Goal: Information Seeking & Learning: Find contact information

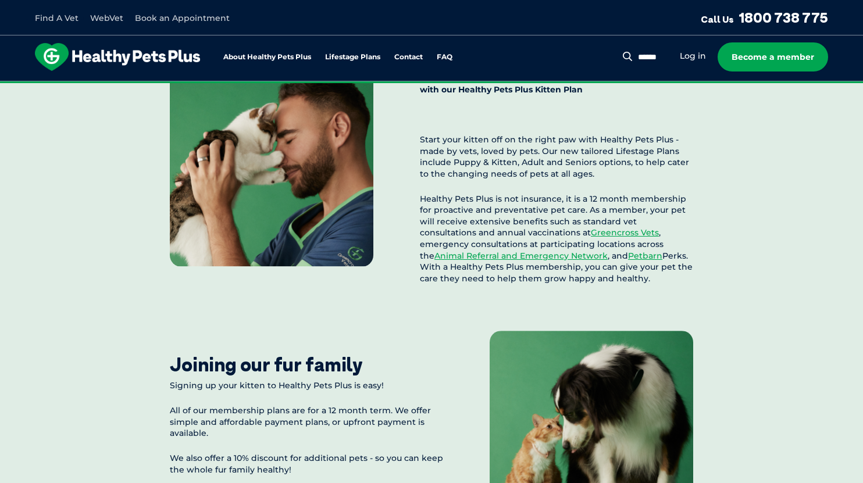
scroll to position [1105, 0]
drag, startPoint x: 422, startPoint y: 197, endPoint x: 593, endPoint y: 276, distance: 188.2
click at [593, 276] on p "Healthy Pets Plus is not insurance, it is a 12 month membership for proactive a…" at bounding box center [556, 238] width 273 height 91
click at [770, 243] on div "Made by vets, loved by pets Start them off on the right paw with our Healthy Pe…" at bounding box center [431, 290] width 863 height 582
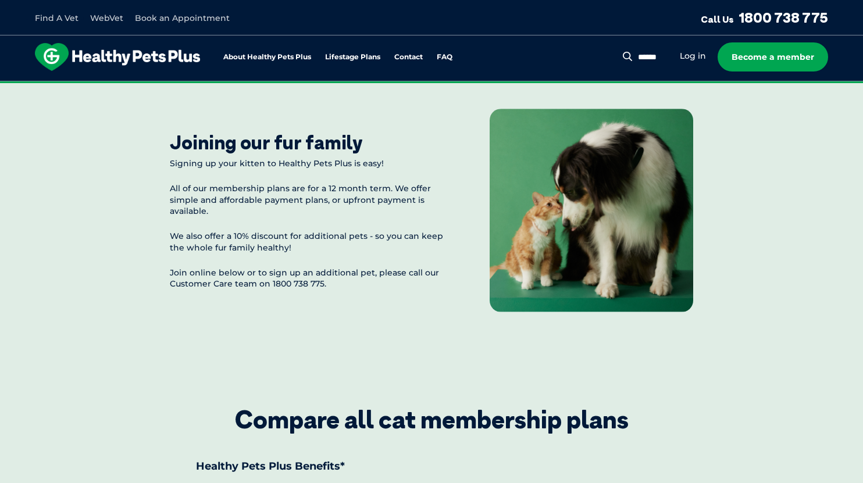
scroll to position [1338, 0]
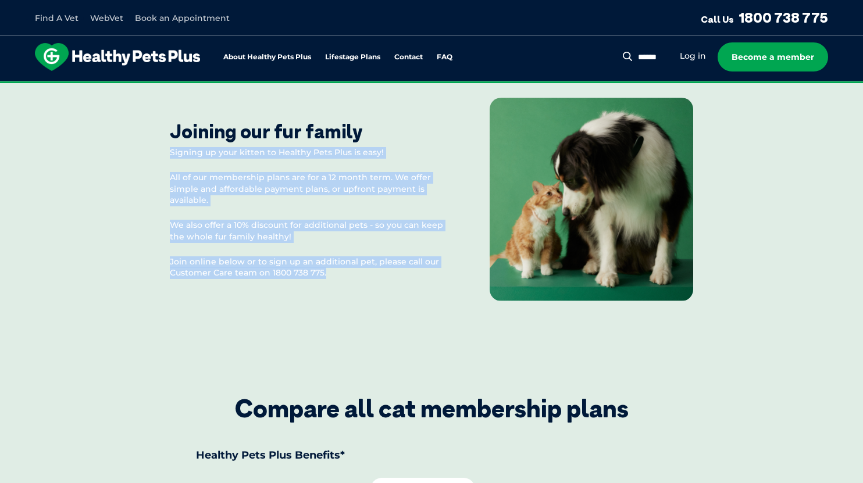
drag, startPoint x: 170, startPoint y: 147, endPoint x: 360, endPoint y: 269, distance: 224.8
click at [360, 269] on div "Signing up your kitten to Healthy Pets Plus is easy! All of our membership plan…" at bounding box center [306, 212] width 273 height 131
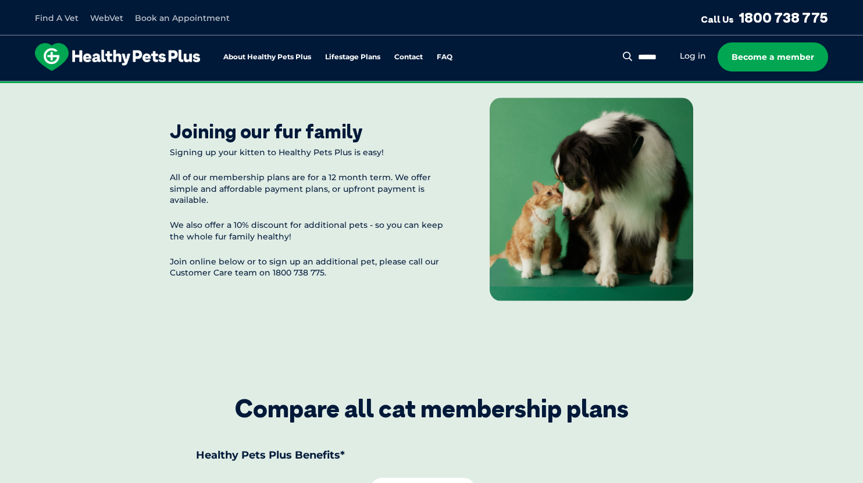
drag, startPoint x: 753, startPoint y: 250, endPoint x: 706, endPoint y: 272, distance: 52.3
click at [753, 251] on div "Made by vets, loved by pets Start them off on the right paw with our Healthy Pe…" at bounding box center [431, 57] width 863 height 582
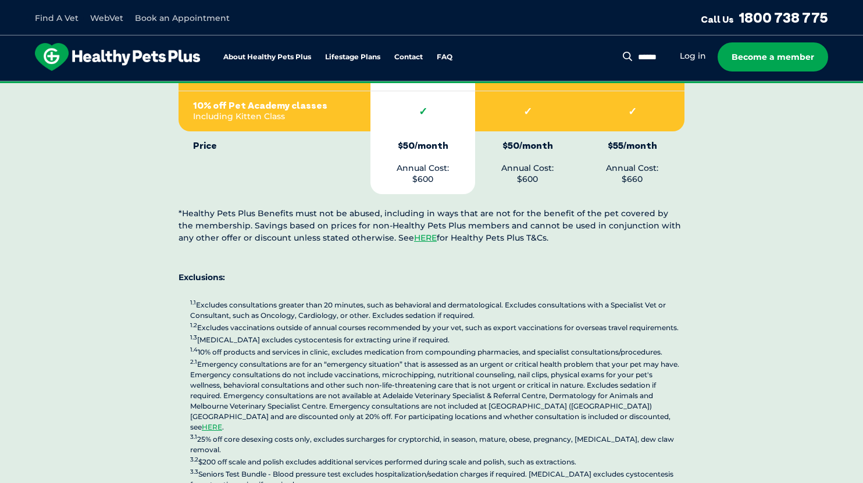
scroll to position [2735, 0]
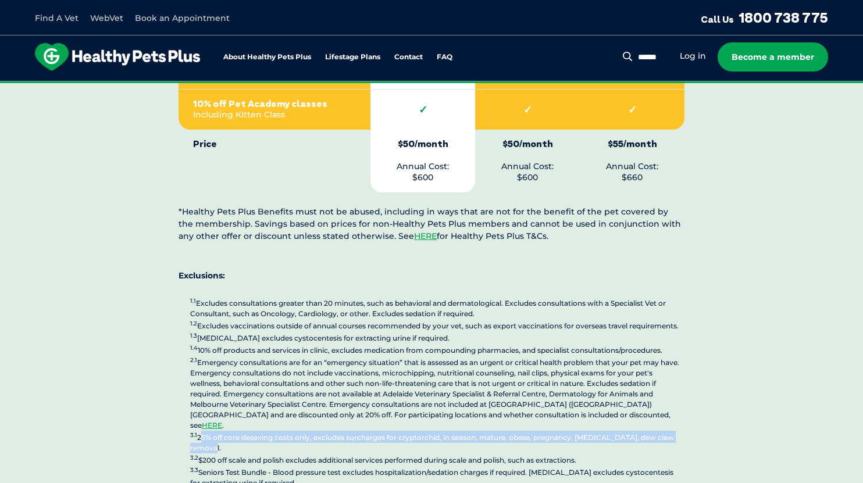
drag, startPoint x: 200, startPoint y: 367, endPoint x: 216, endPoint y: 378, distance: 20.5
click at [216, 378] on p "1.1 Excludes consultations greater than 20 minutes, such as behavioral and derm…" at bounding box center [437, 393] width 495 height 192
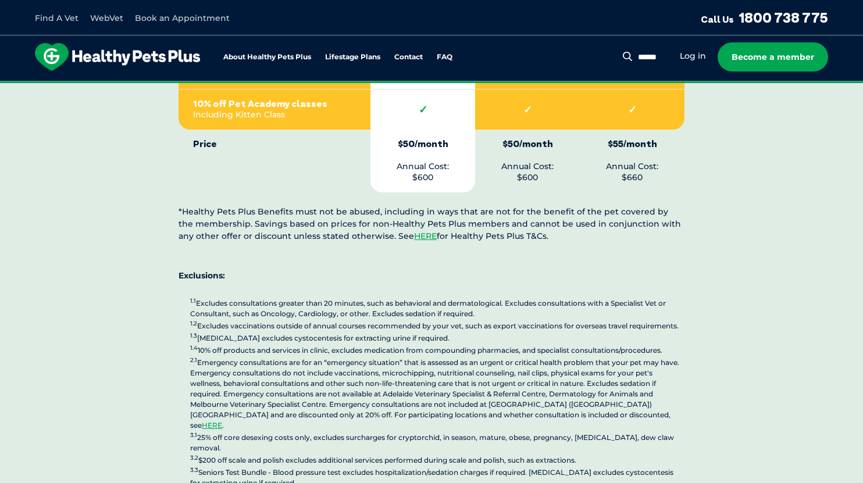
click at [430, 387] on p "1.1 Excludes consultations greater than 20 minutes, such as behavioral and derm…" at bounding box center [437, 393] width 495 height 192
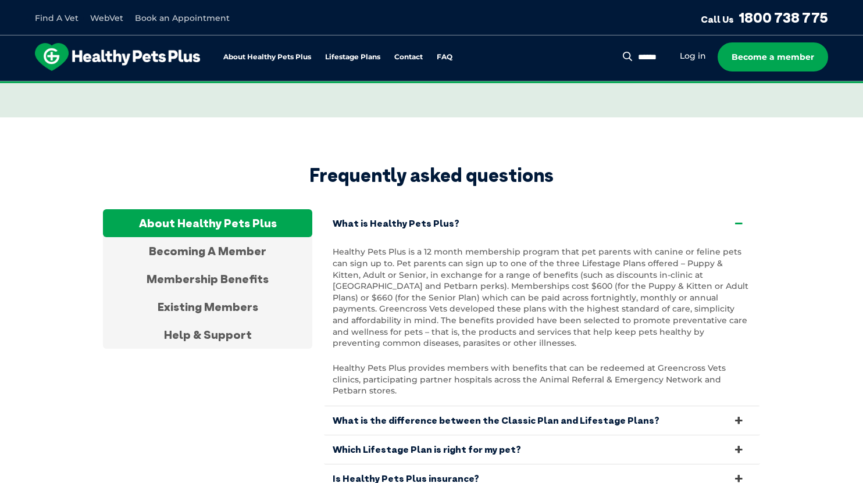
scroll to position [3782, 0]
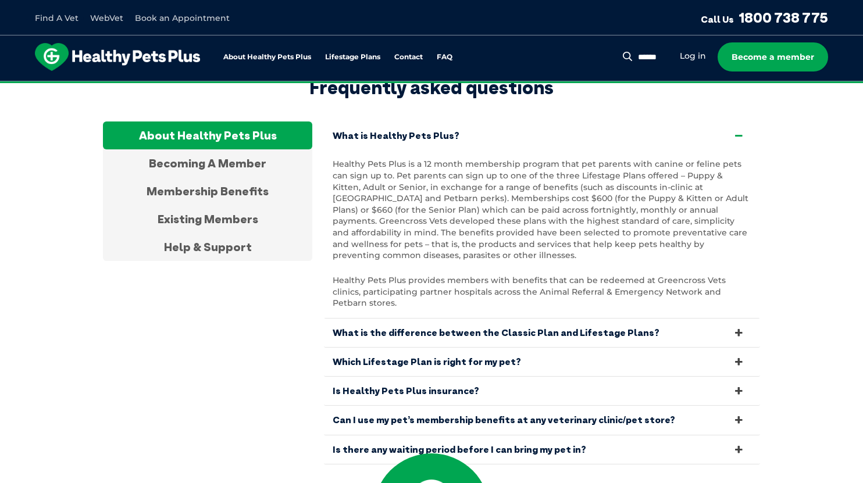
click at [743, 328] on icon at bounding box center [739, 333] width 13 height 11
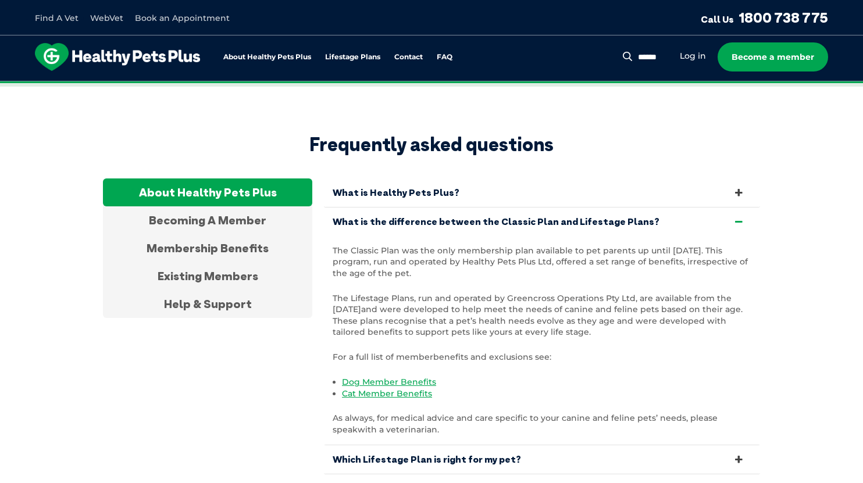
scroll to position [3724, 0]
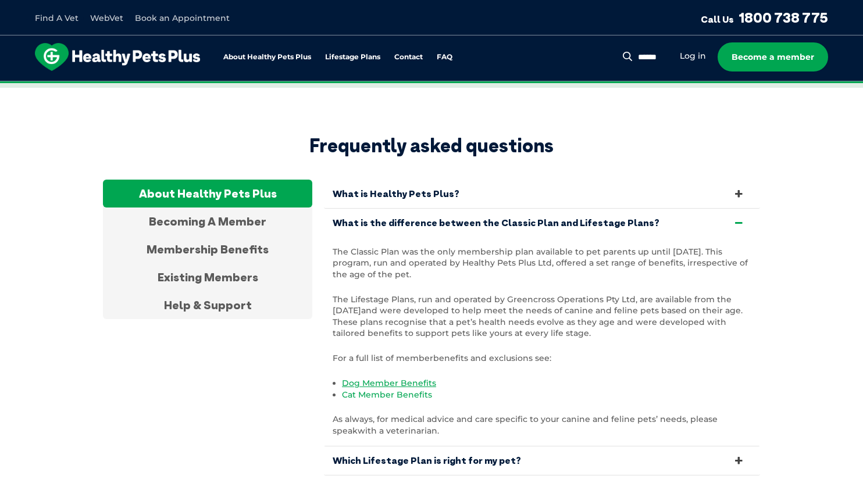
click at [383, 390] on link "Cat Member Benefits" at bounding box center [387, 395] width 90 height 10
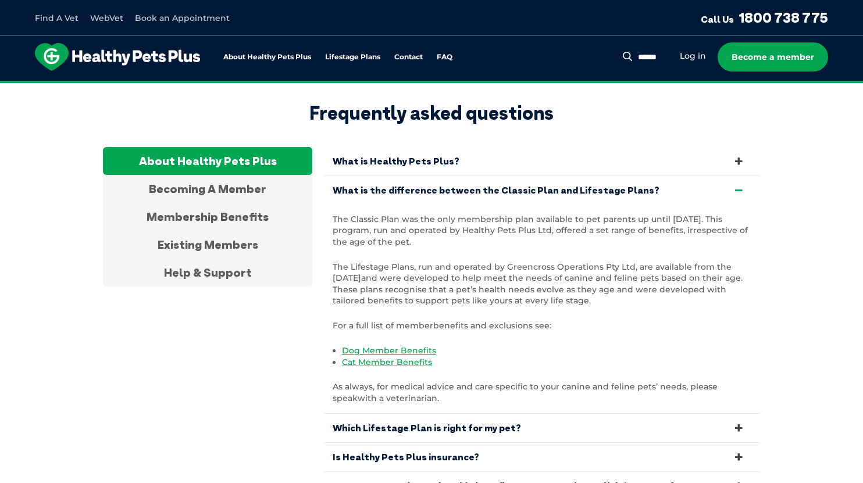
scroll to position [3782, 0]
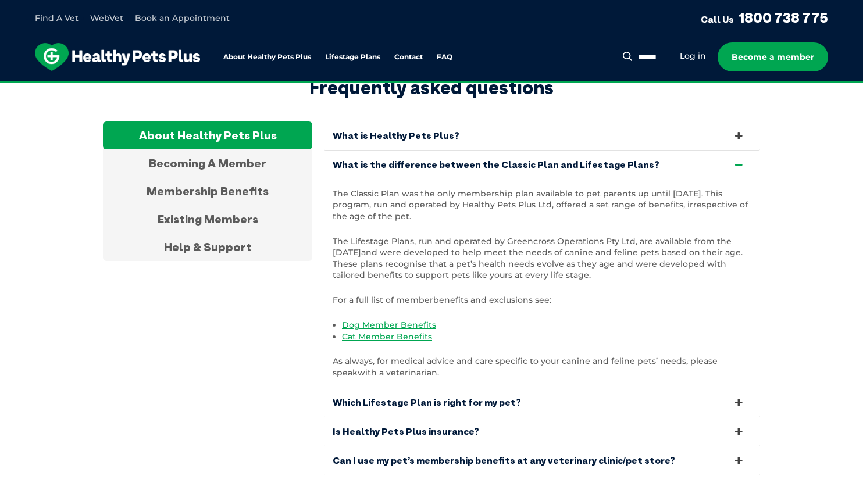
click at [736, 456] on icon at bounding box center [739, 461] width 13 height 11
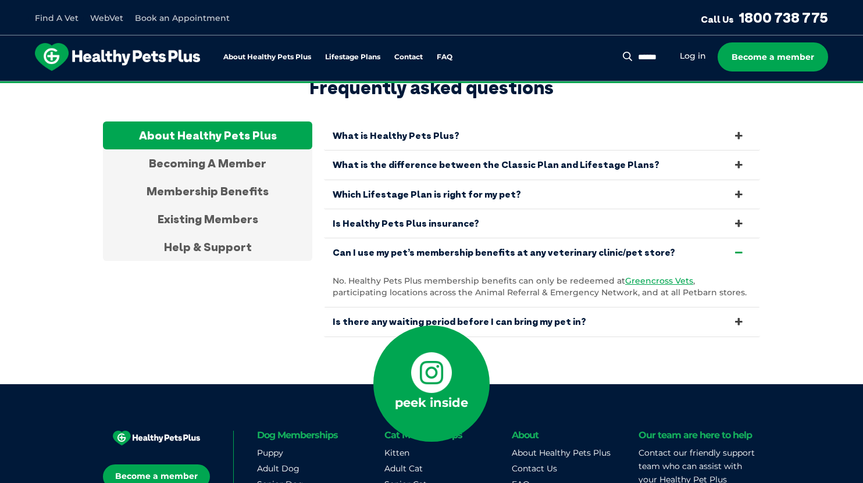
click at [737, 317] on icon at bounding box center [739, 322] width 13 height 11
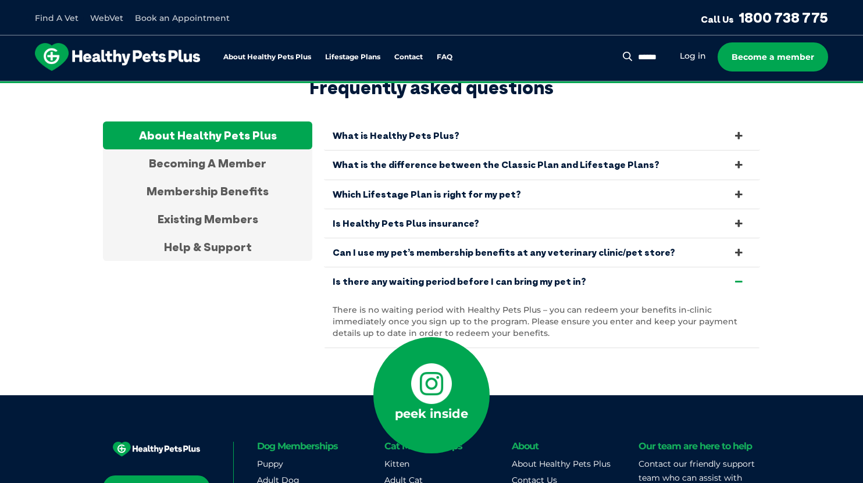
click at [335, 268] on link "Is there any waiting period before I can bring my pet in?" at bounding box center [542, 282] width 436 height 29
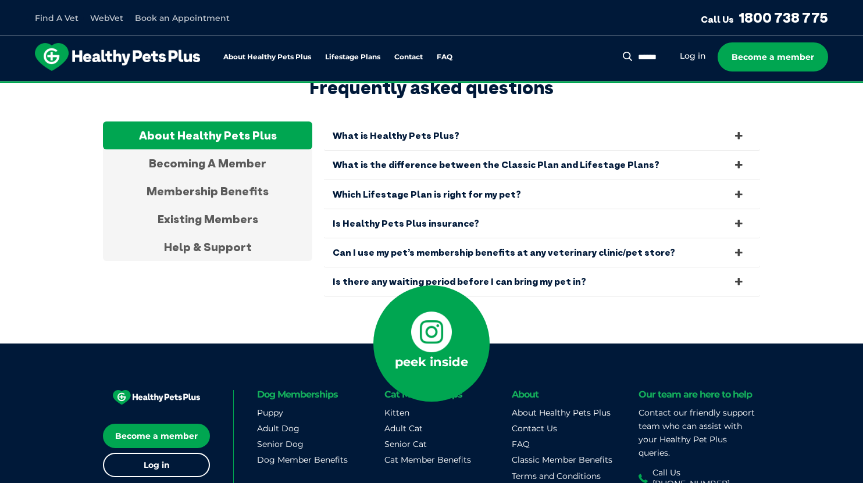
click at [336, 268] on link "Is there any waiting period before I can bring my pet in?" at bounding box center [542, 282] width 436 height 29
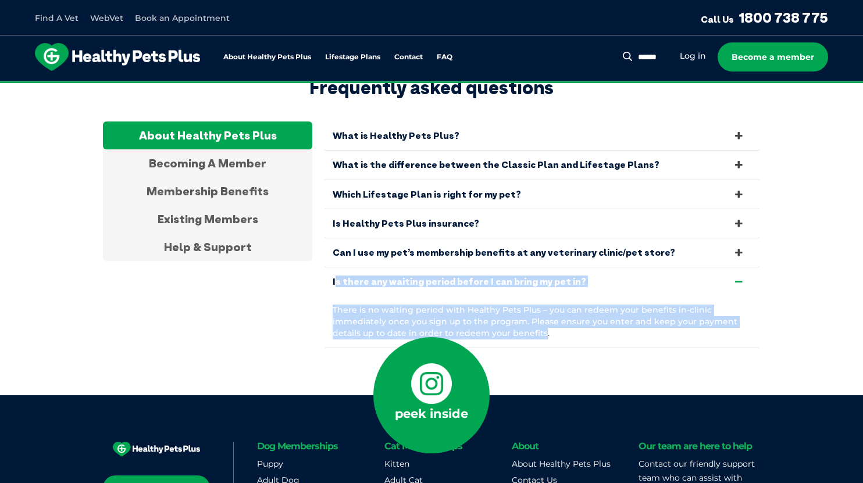
drag, startPoint x: 541, startPoint y: 255, endPoint x: 325, endPoint y: 198, distance: 224.0
click at [325, 268] on div "Is there any waiting period before I can bring my pet in? There is no waiting p…" at bounding box center [542, 308] width 436 height 81
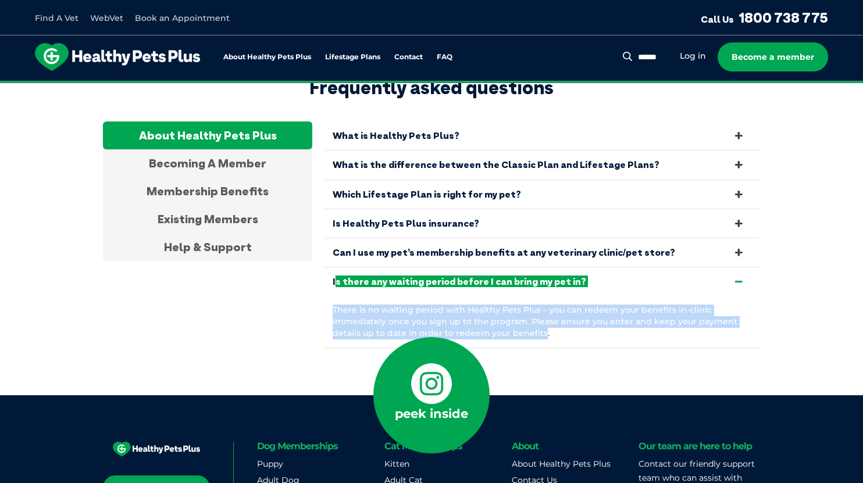
click at [751, 305] on p "There is no waiting period with Healthy Pets Plus – you can redeem your benefit…" at bounding box center [542, 322] width 419 height 34
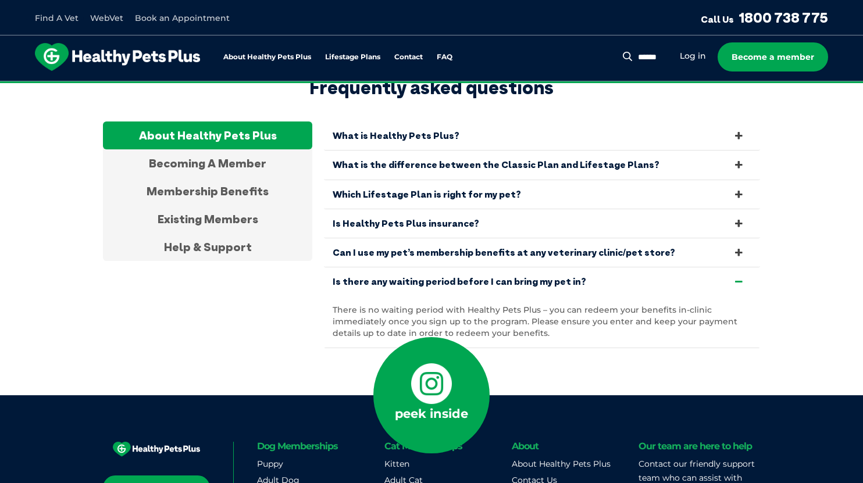
click at [735, 247] on icon at bounding box center [739, 252] width 13 height 11
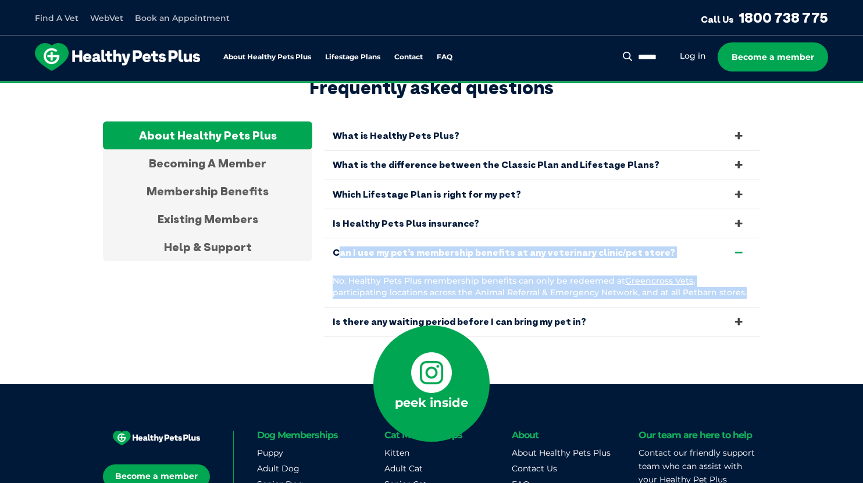
drag, startPoint x: 684, startPoint y: 219, endPoint x: 332, endPoint y: 172, distance: 355.1
click at [332, 239] on div "Can I use my pet’s membership benefits at any veterinary clinic/pet store? No. …" at bounding box center [542, 273] width 436 height 69
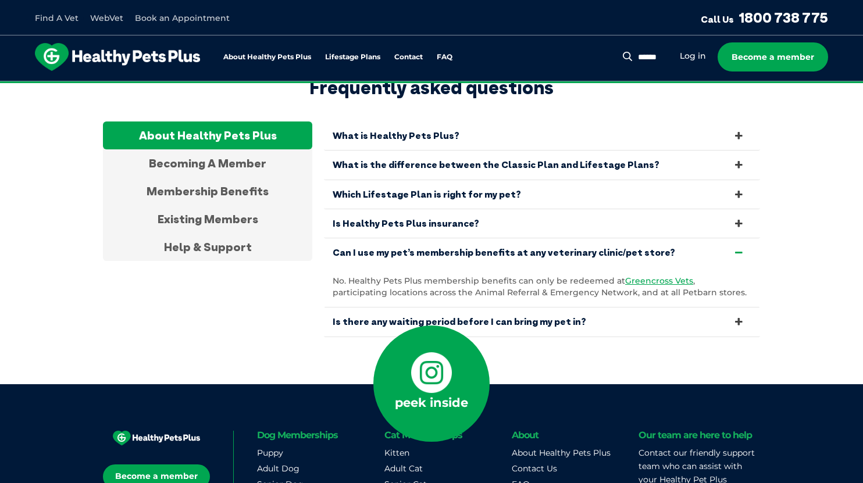
click at [778, 185] on section "Frequently asked questions About Healthy Pets Plus Becoming A Member Membership…" at bounding box center [431, 207] width 863 height 355
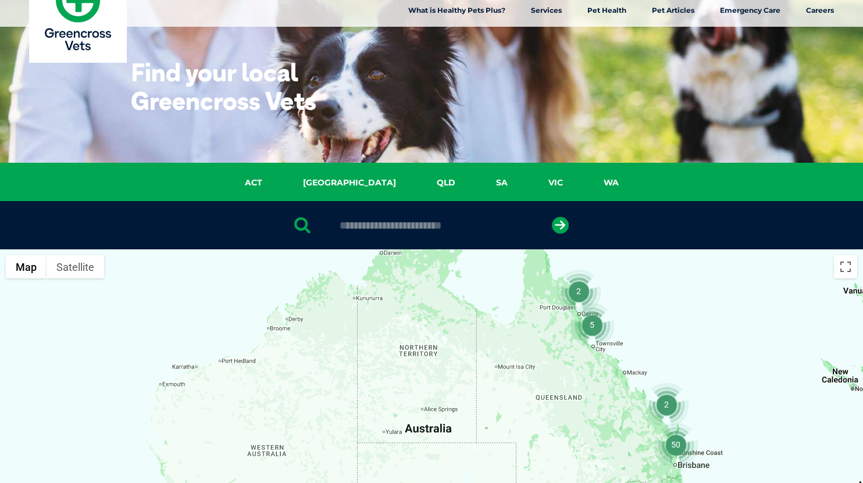
scroll to position [426, 0]
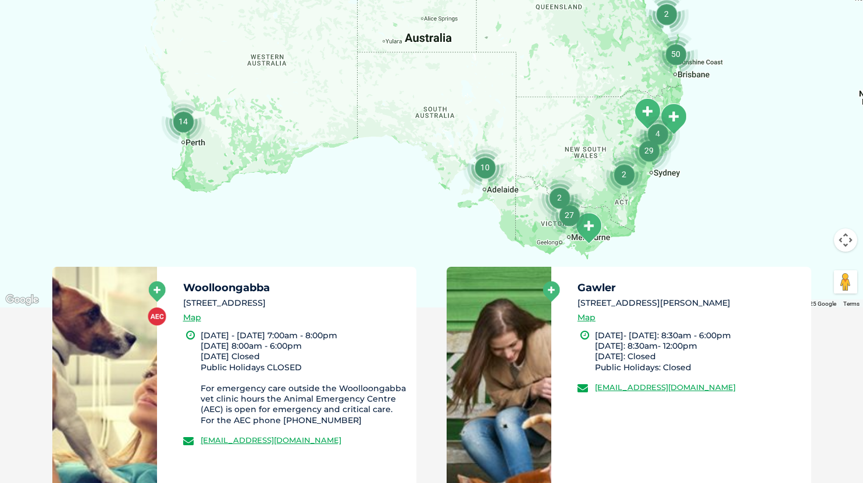
click at [597, 256] on div at bounding box center [431, 83] width 863 height 449
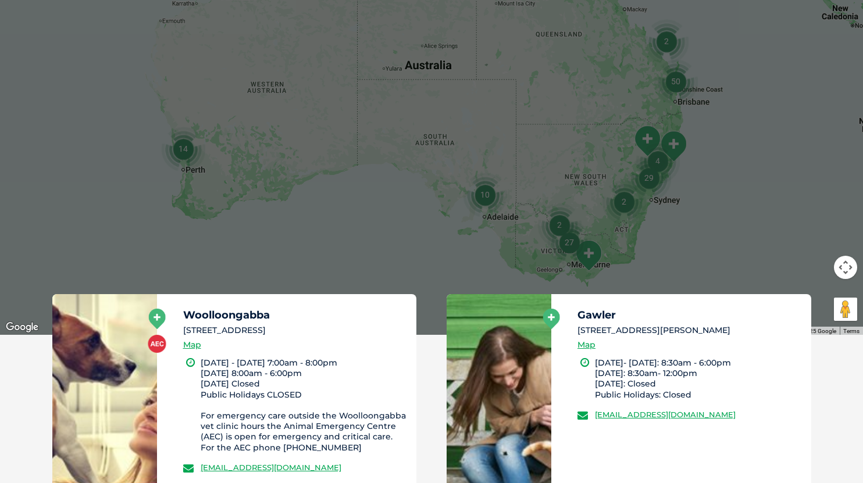
scroll to position [368, 0]
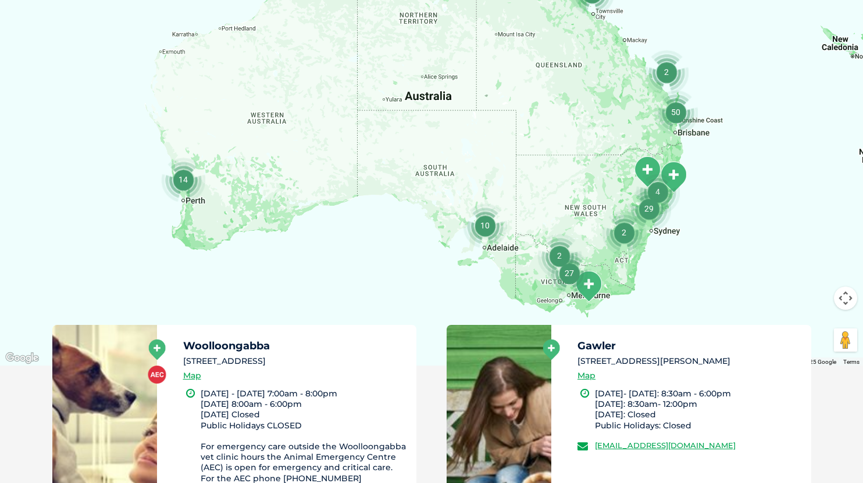
click at [752, 190] on div at bounding box center [431, 141] width 863 height 449
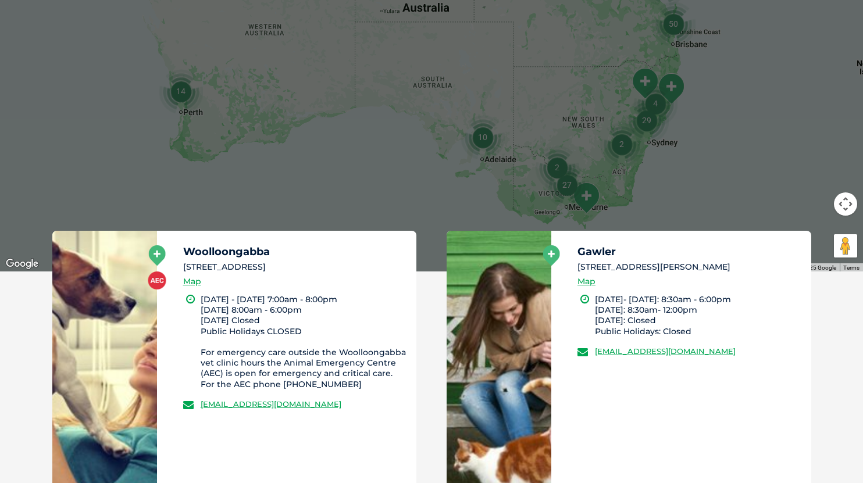
scroll to position [426, 0]
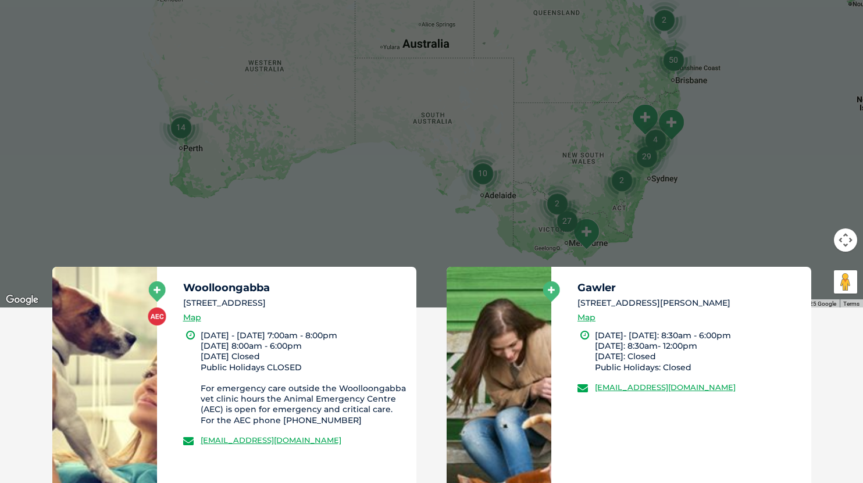
click at [596, 230] on img "Morwell" at bounding box center [586, 234] width 29 height 32
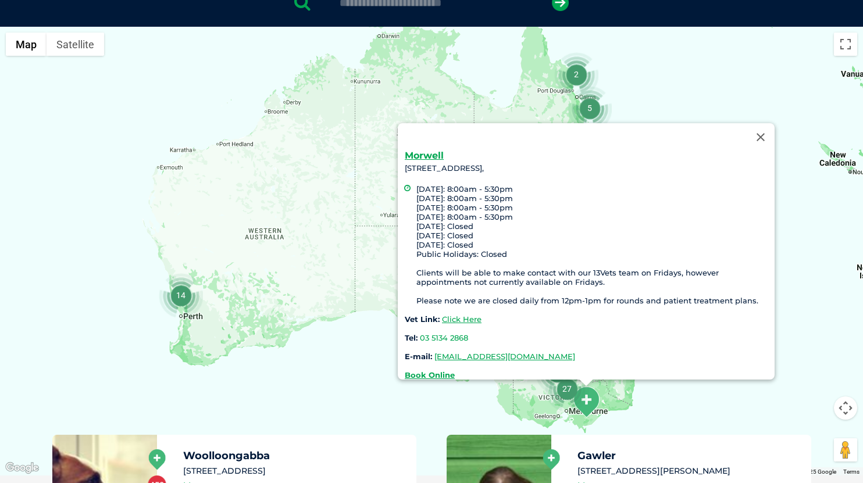
scroll to position [251, 0]
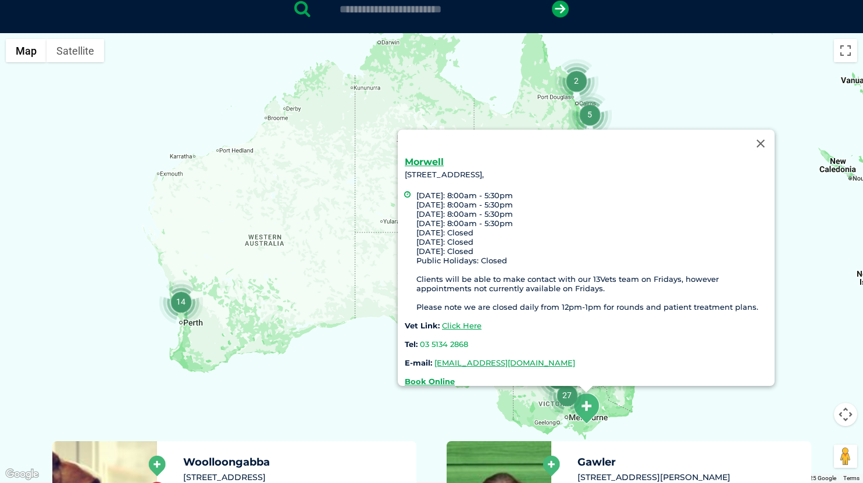
click at [564, 397] on img "27" at bounding box center [567, 396] width 44 height 44
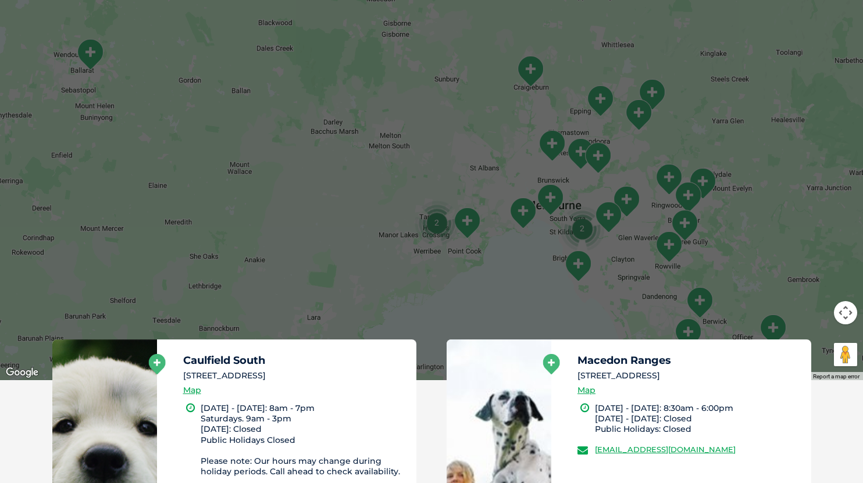
scroll to position [368, 0]
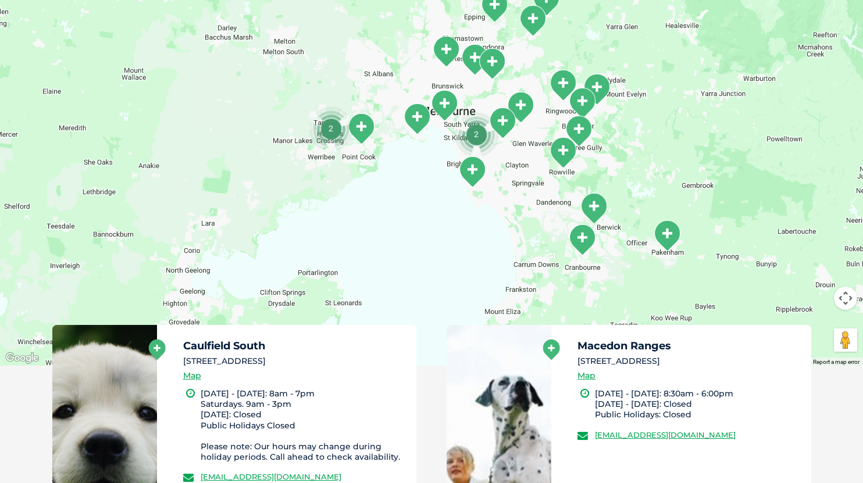
drag, startPoint x: 742, startPoint y: 276, endPoint x: 619, endPoint y: 199, distance: 145.3
click at [638, 198] on div "To navigate, press the arrow keys. Morwell 5203 Princes Highway, Morwell 3840, …" at bounding box center [431, 141] width 863 height 449
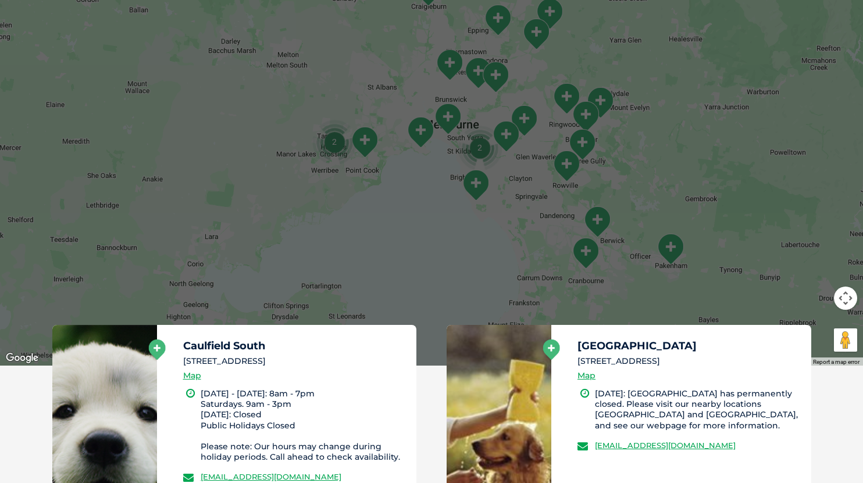
click at [847, 300] on button "Map camera controls" at bounding box center [845, 298] width 23 height 23
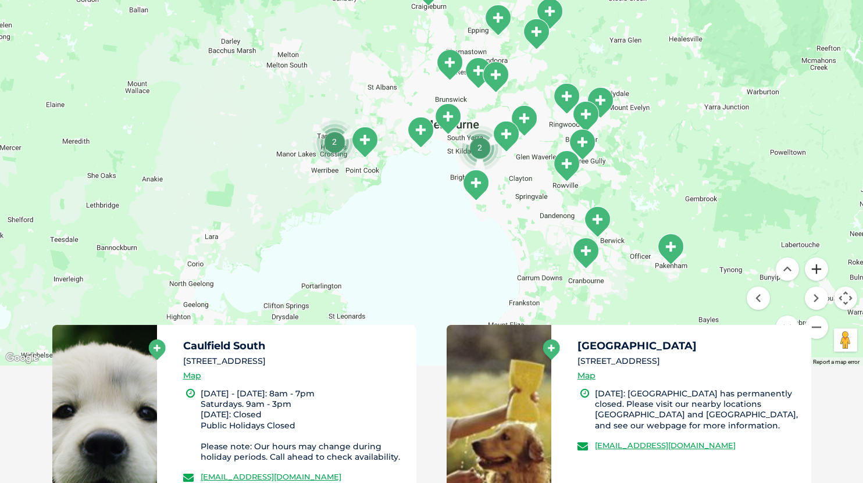
click at [819, 273] on button "Zoom in" at bounding box center [816, 269] width 23 height 23
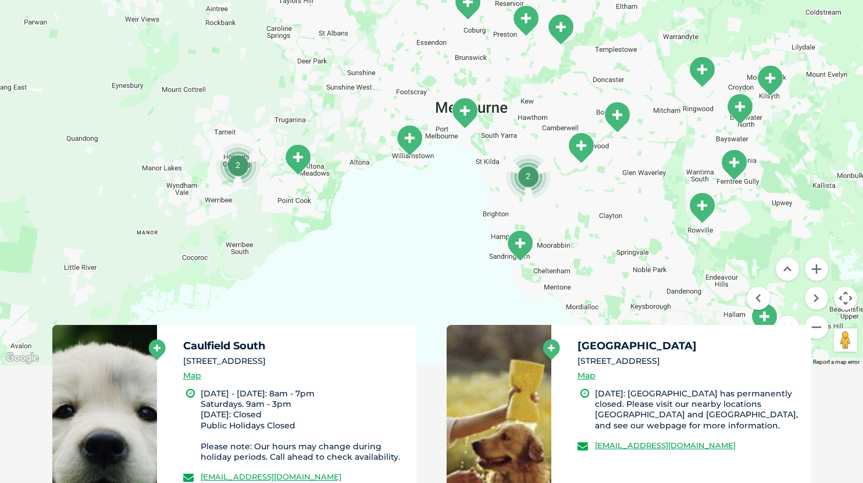
drag, startPoint x: 756, startPoint y: 261, endPoint x: 729, endPoint y: 223, distance: 46.7
click at [729, 223] on div "2 2 2 2 2 2 To navigate, press the arrow keys. Morwell 5203 Princes Highway, Mo…" at bounding box center [431, 141] width 863 height 449
click at [517, 240] on img "Sandringham" at bounding box center [520, 246] width 29 height 32
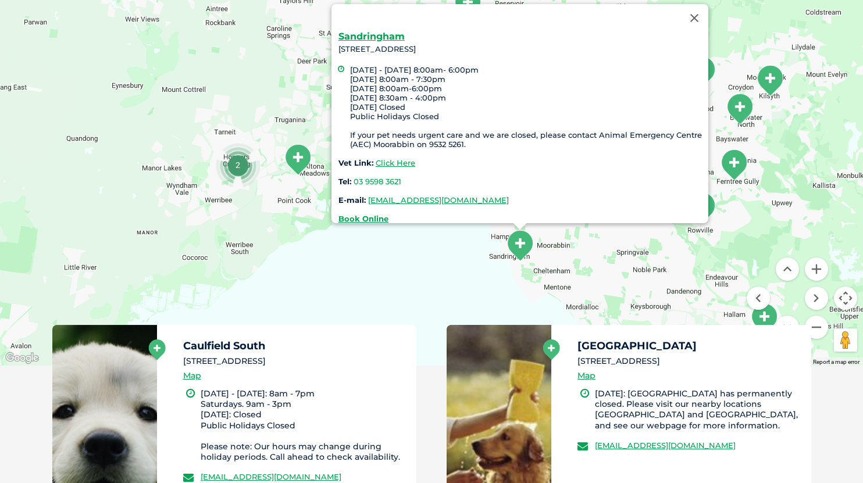
click at [725, 250] on div "Sandringham 262 Bluff Rd, Sandringham VIC 3191 Monday - Wednesday 8:00am- 6:00p…" at bounding box center [431, 141] width 863 height 449
click at [694, 11] on button "Close" at bounding box center [695, 18] width 28 height 28
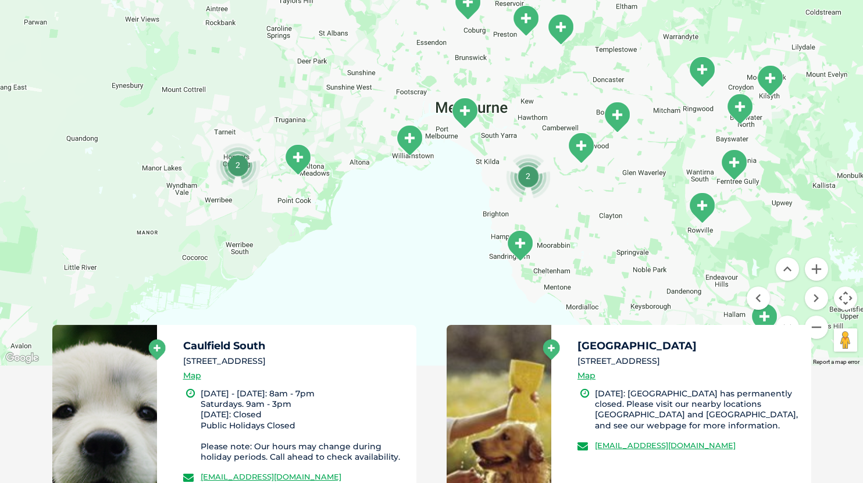
click at [528, 175] on img "2" at bounding box center [528, 176] width 44 height 44
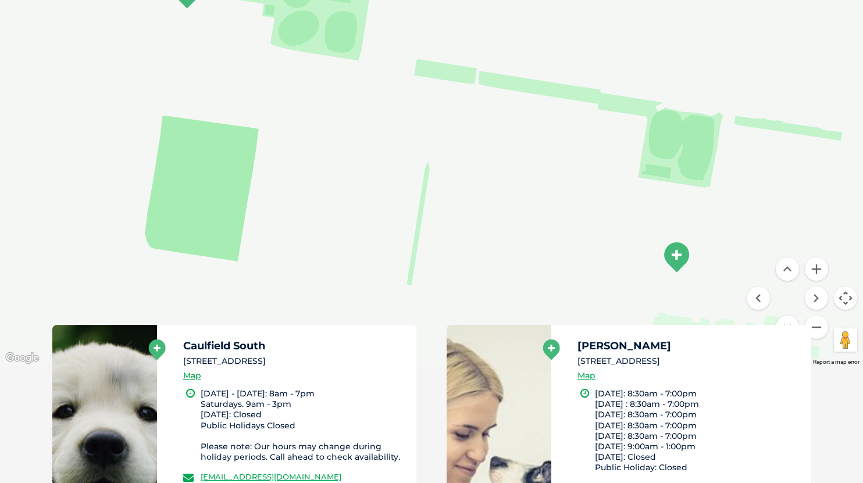
click at [675, 253] on img "Glen Eira" at bounding box center [676, 257] width 29 height 32
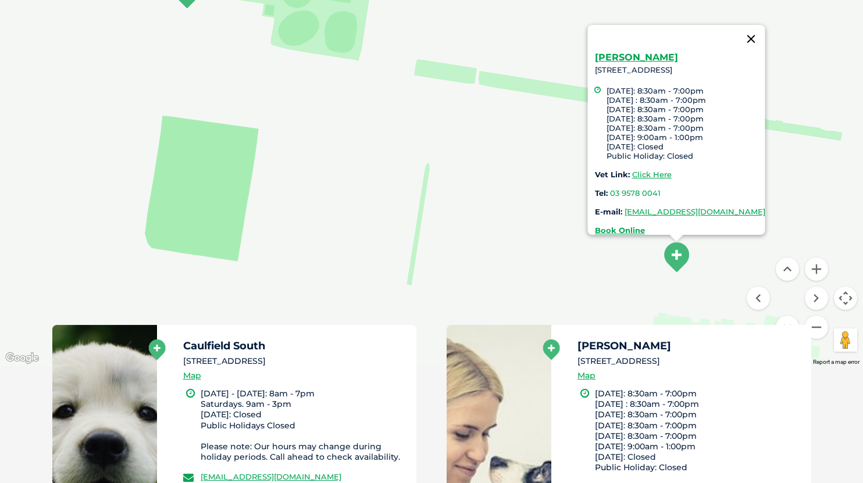
click at [766, 31] on button "Close" at bounding box center [752, 39] width 28 height 28
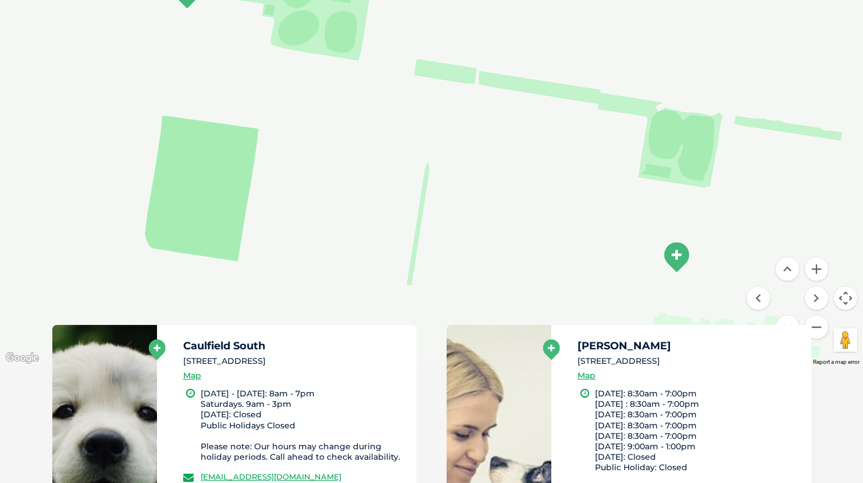
click at [845, 300] on button "Map camera controls" at bounding box center [845, 298] width 23 height 23
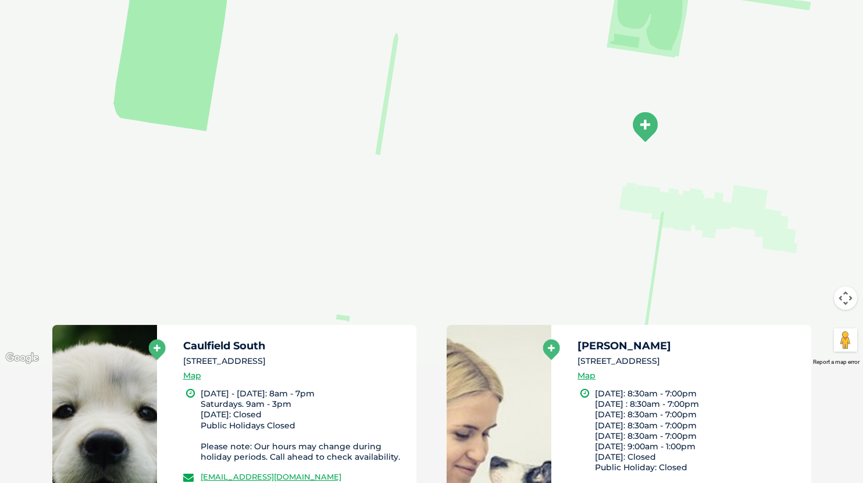
drag, startPoint x: 705, startPoint y: 263, endPoint x: 631, endPoint y: -2, distance: 275.0
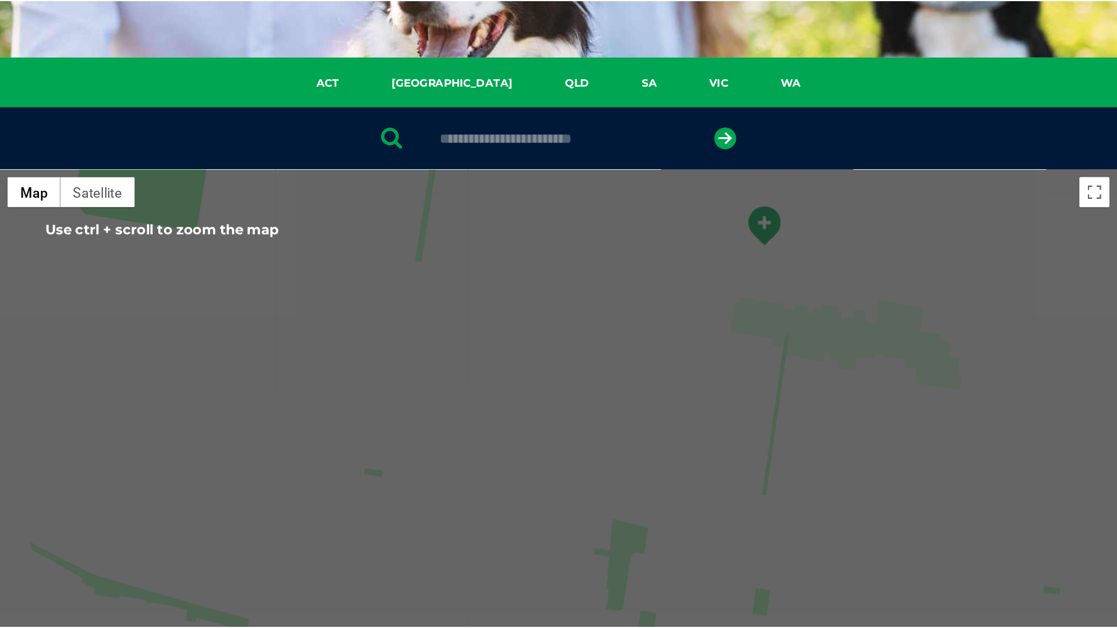
scroll to position [135, 0]
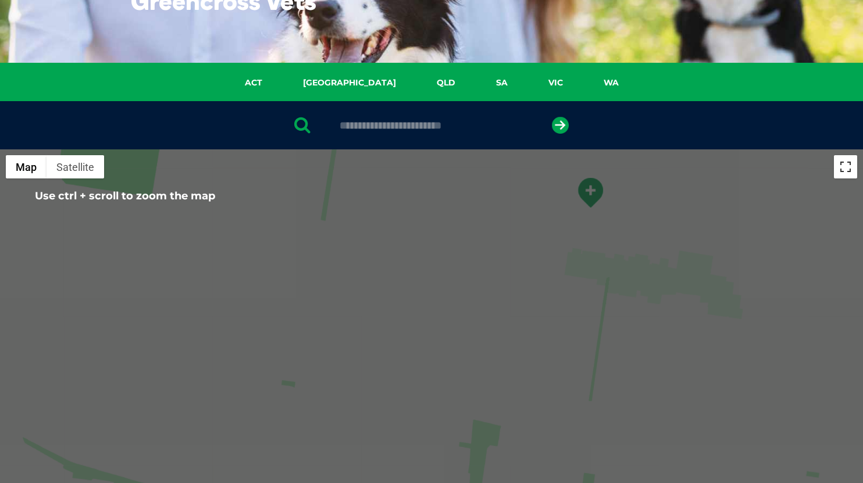
click at [849, 172] on button "Toggle fullscreen view" at bounding box center [845, 166] width 23 height 23
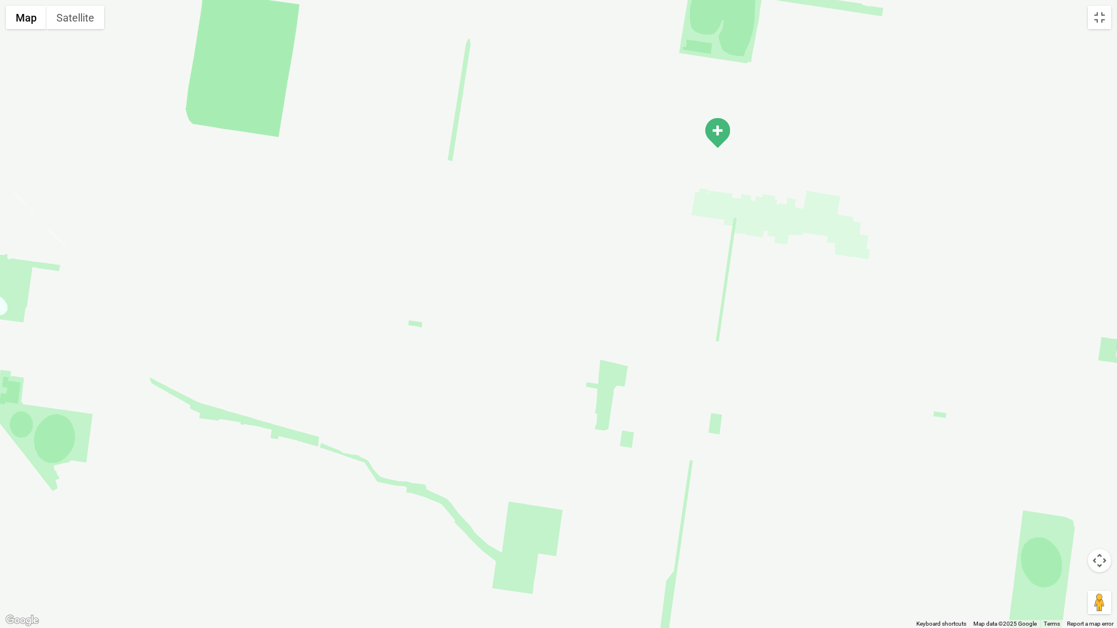
click at [863, 483] on button "Map camera controls" at bounding box center [1099, 560] width 23 height 23
click at [863, 483] on button "Zoom out" at bounding box center [1070, 589] width 23 height 23
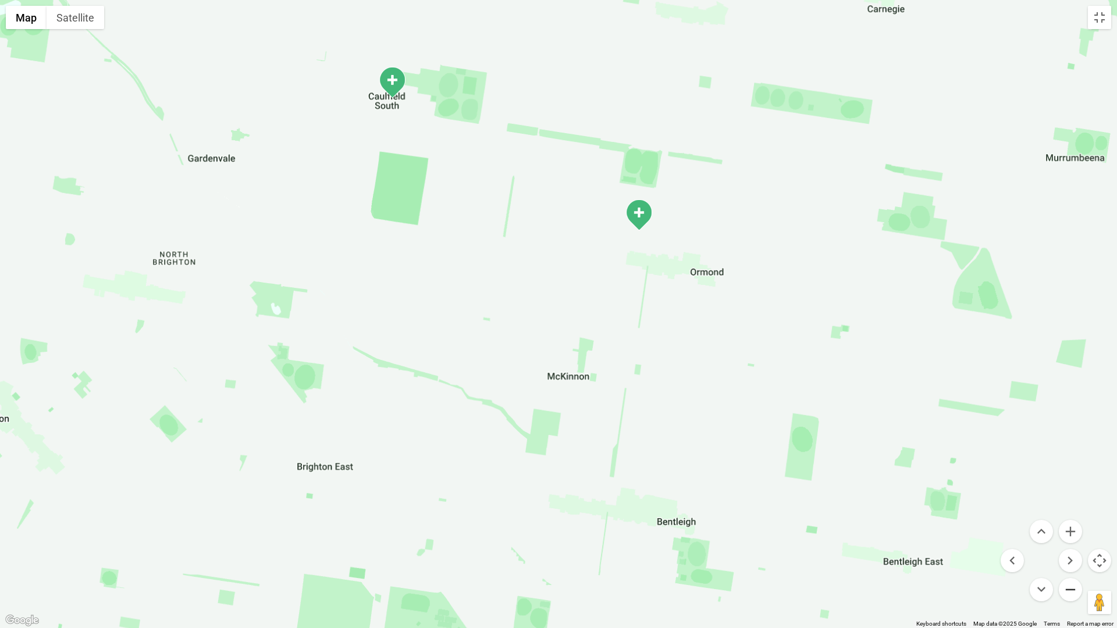
click at [863, 483] on button "Zoom out" at bounding box center [1070, 589] width 23 height 23
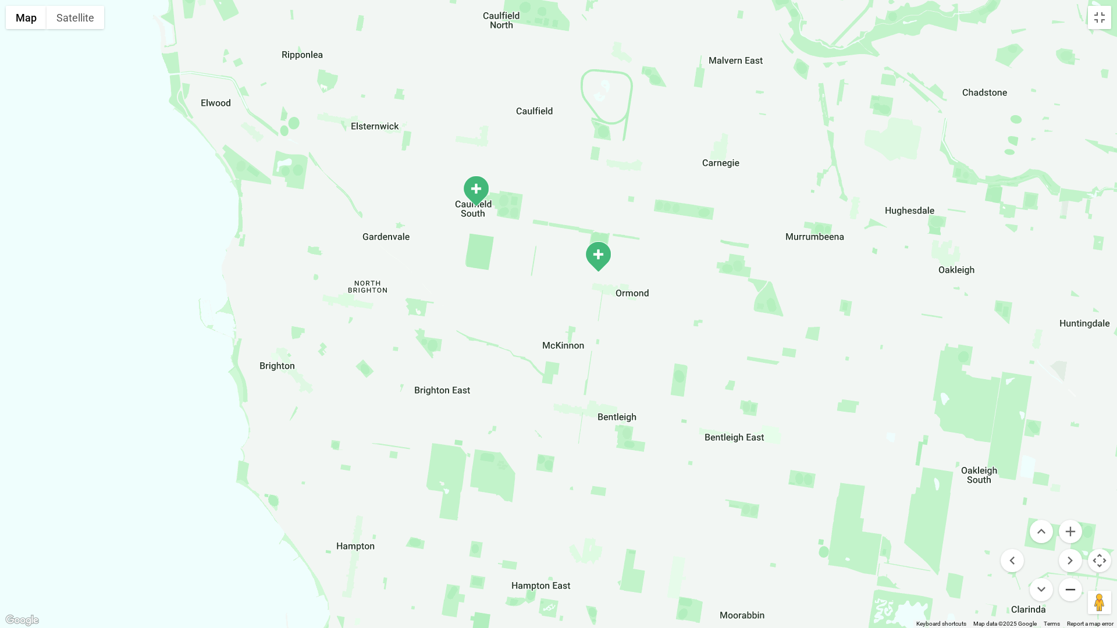
click at [863, 483] on button "Zoom out" at bounding box center [1070, 589] width 23 height 23
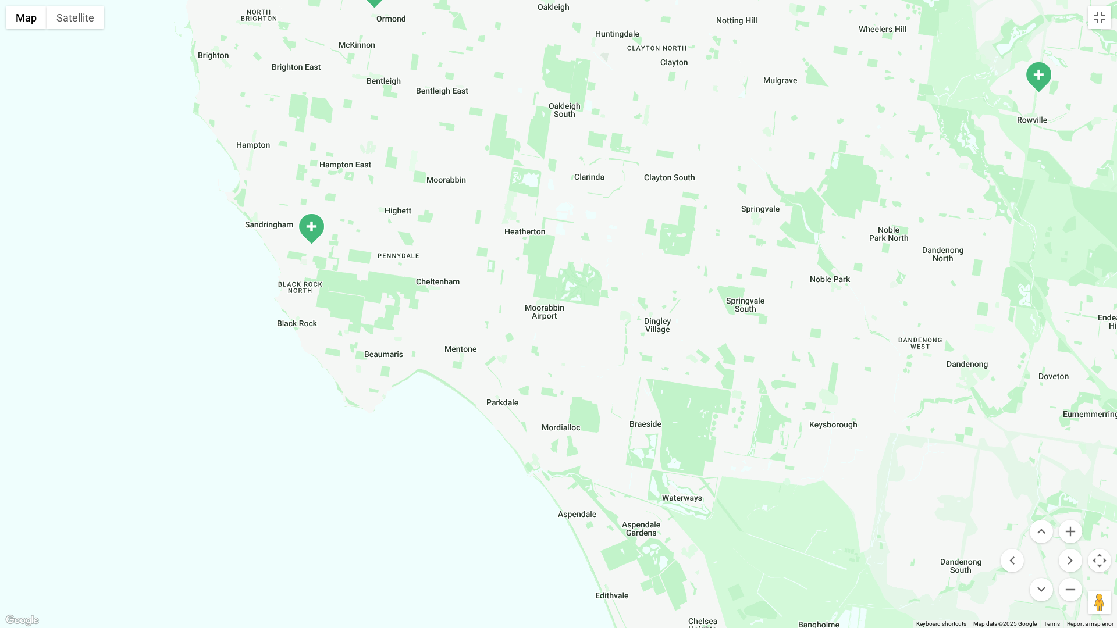
drag, startPoint x: 766, startPoint y: 503, endPoint x: 550, endPoint y: 213, distance: 361.7
click at [559, 214] on div at bounding box center [558, 314] width 1117 height 628
click at [317, 226] on img "Sandringham" at bounding box center [310, 229] width 29 height 32
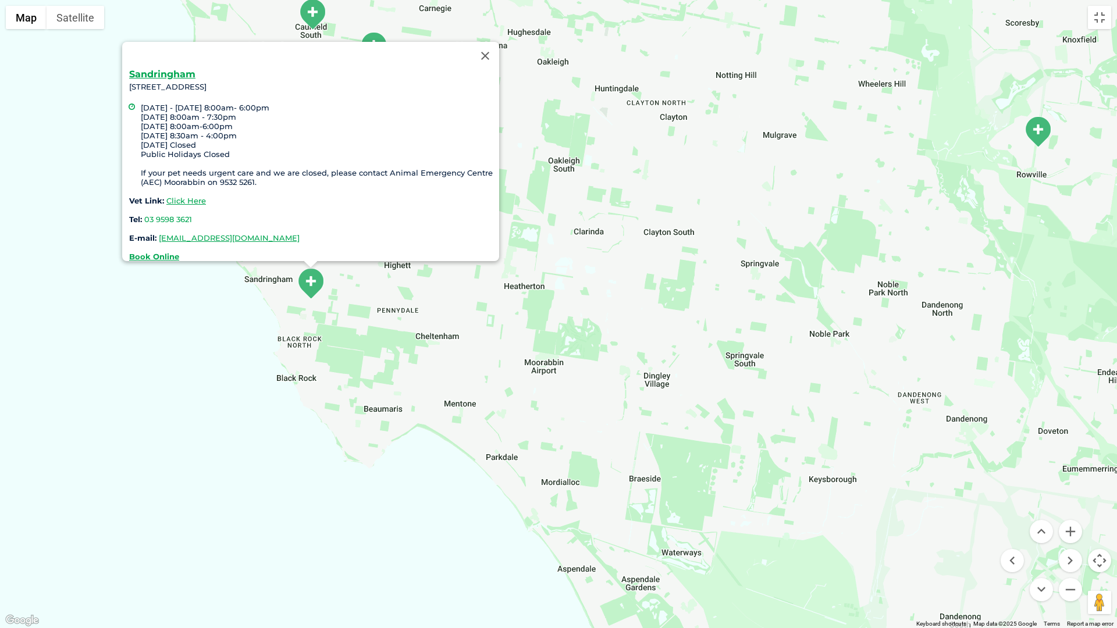
click at [162, 60] on div at bounding box center [300, 56] width 342 height 28
click at [161, 69] on link "Sandringham" at bounding box center [162, 74] width 66 height 11
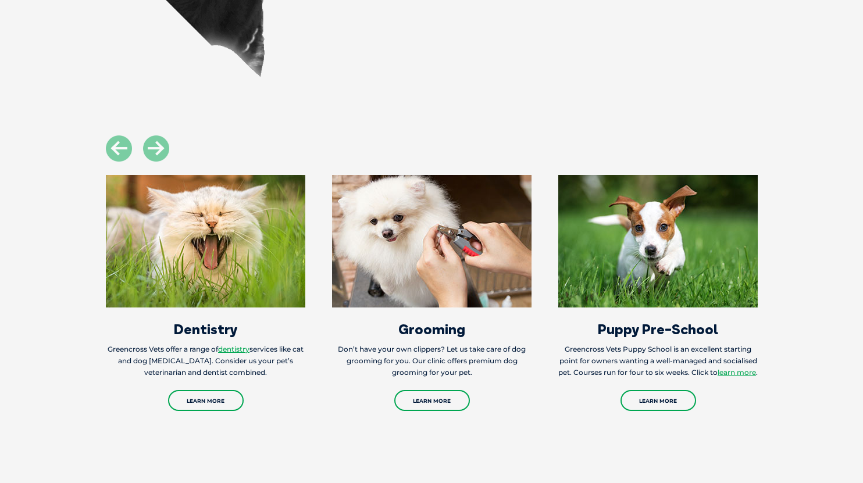
scroll to position [1352, 0]
